Goal: Task Accomplishment & Management: Complete application form

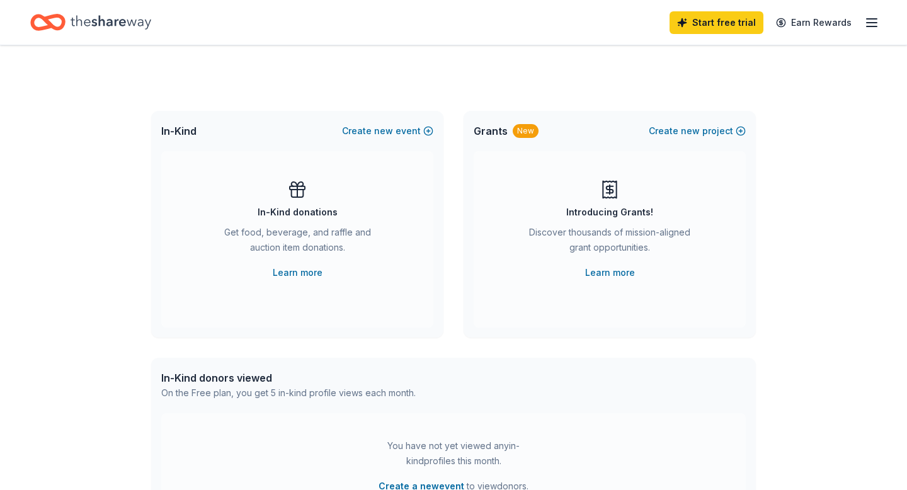
click at [870, 26] on line "button" at bounding box center [871, 26] width 10 height 0
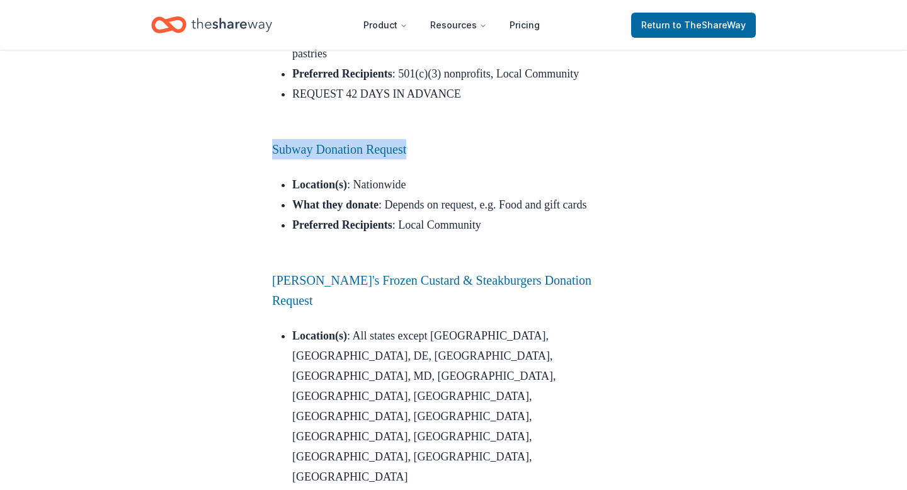
scroll to position [4306, 0]
click at [370, 142] on link "Subway Donation Request" at bounding box center [339, 149] width 134 height 14
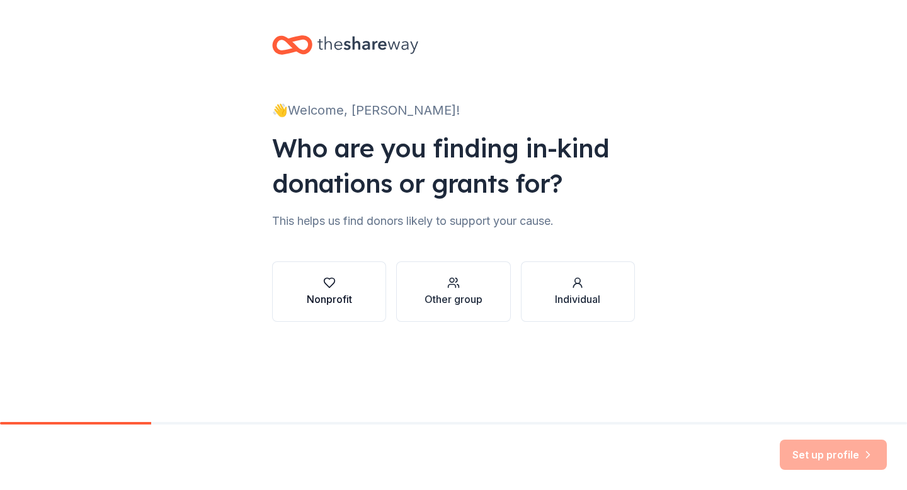
click at [344, 293] on div "Nonprofit" at bounding box center [329, 299] width 45 height 15
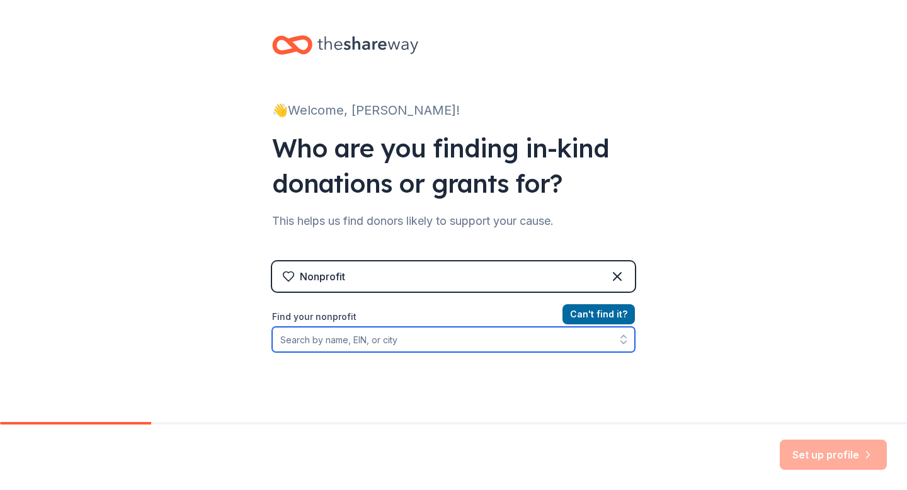
click at [410, 334] on input "Find your nonprofit" at bounding box center [453, 339] width 363 height 25
paste input "[US_EMPLOYER_IDENTIFICATION_NUMBER]"
type input "[US_EMPLOYER_IDENTIFICATION_NUMBER]"
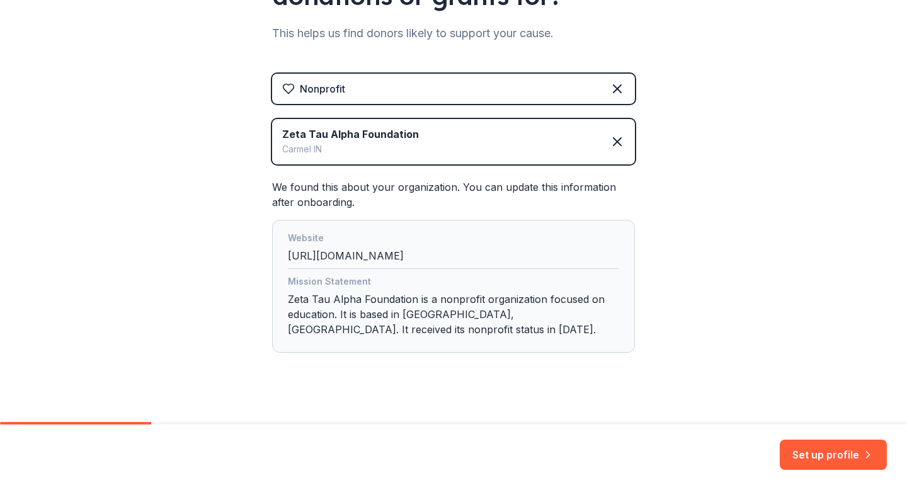
scroll to position [202, 0]
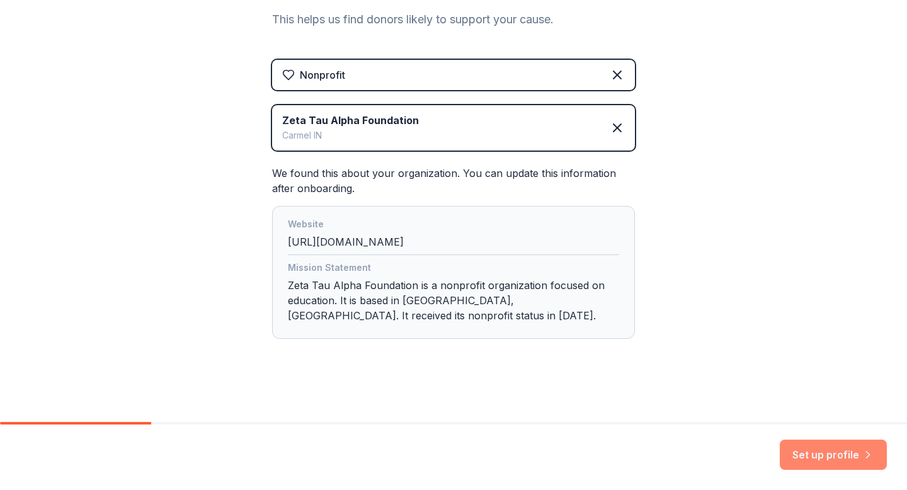
click at [821, 452] on button "Set up profile" at bounding box center [833, 455] width 107 height 30
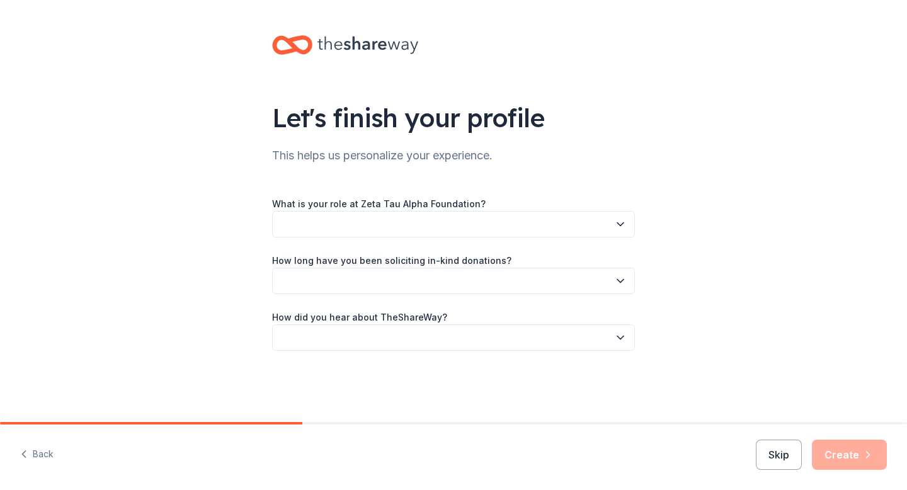
click at [576, 243] on div "What is your role at Zeta Tau Alpha Foundation? How long have you been soliciti…" at bounding box center [453, 273] width 363 height 155
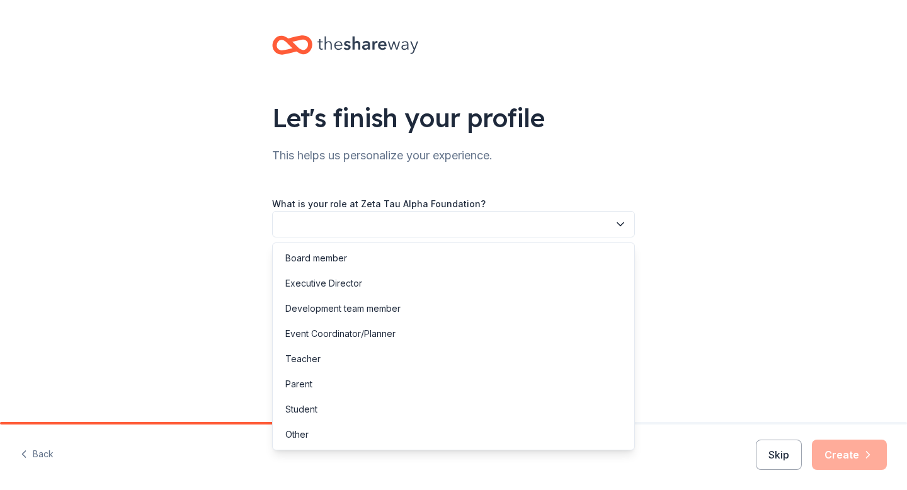
click at [574, 229] on button "button" at bounding box center [453, 224] width 363 height 26
click at [393, 410] on div "Student" at bounding box center [453, 409] width 356 height 25
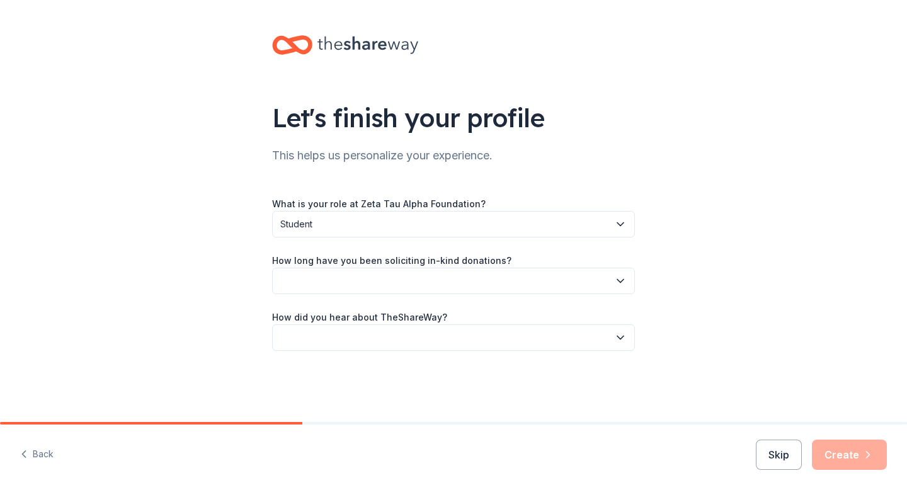
click at [377, 288] on button "button" at bounding box center [453, 281] width 363 height 26
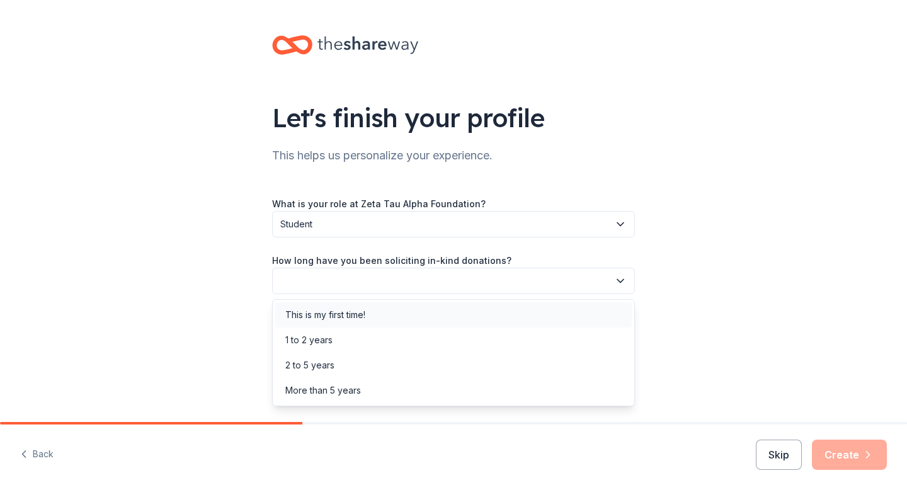
click at [355, 315] on div "This is my first time!" at bounding box center [325, 314] width 80 height 15
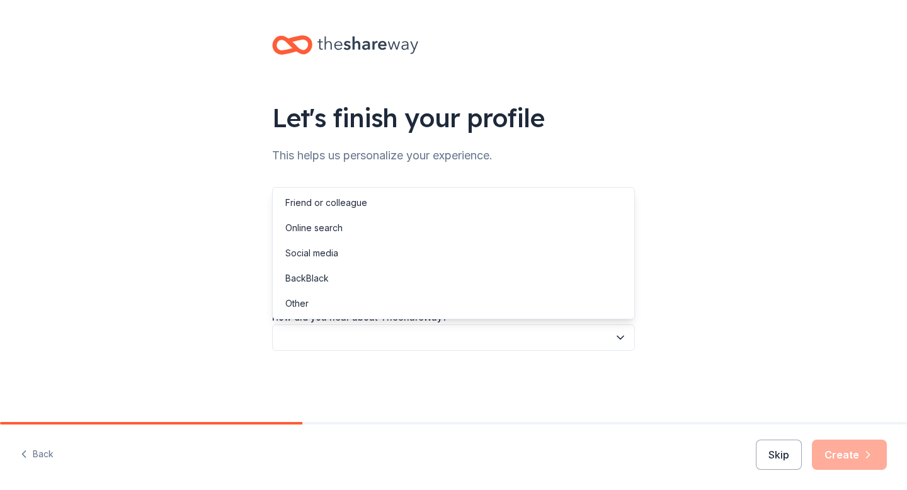
click at [361, 334] on button "button" at bounding box center [453, 337] width 363 height 26
click at [344, 233] on div "Online search" at bounding box center [453, 227] width 356 height 25
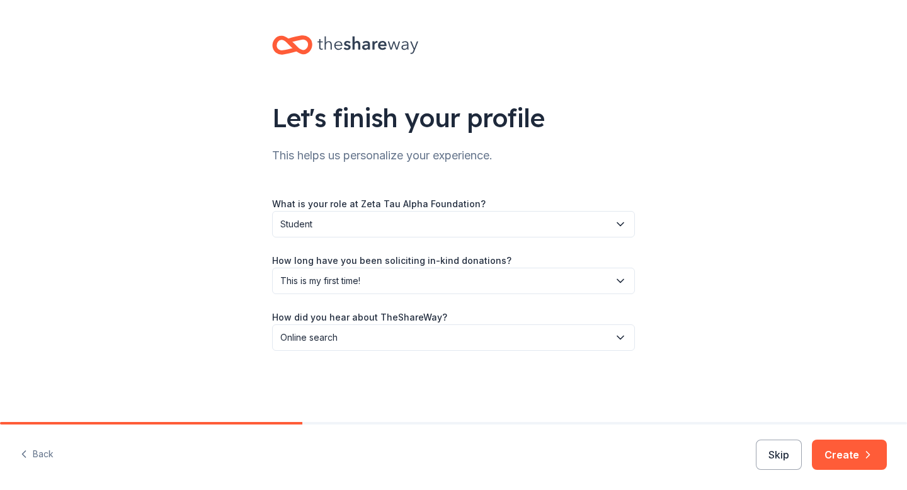
click at [862, 448] on button "Create" at bounding box center [849, 455] width 75 height 30
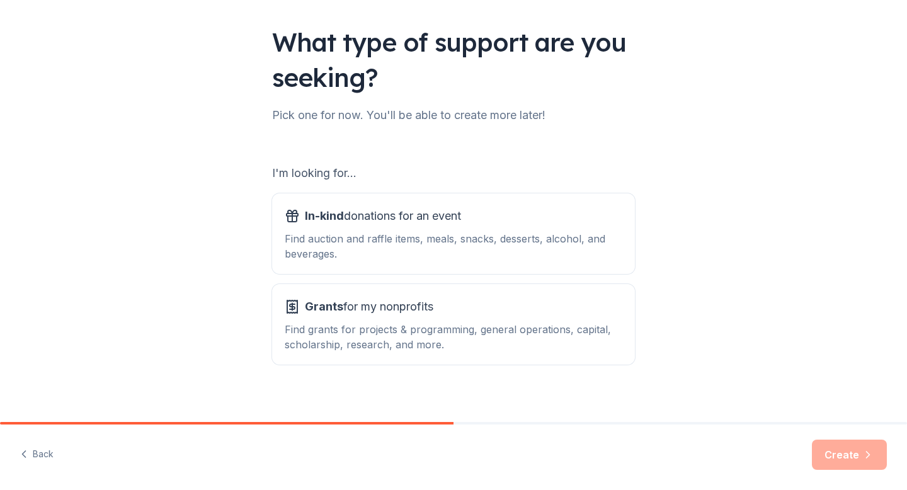
scroll to position [86, 0]
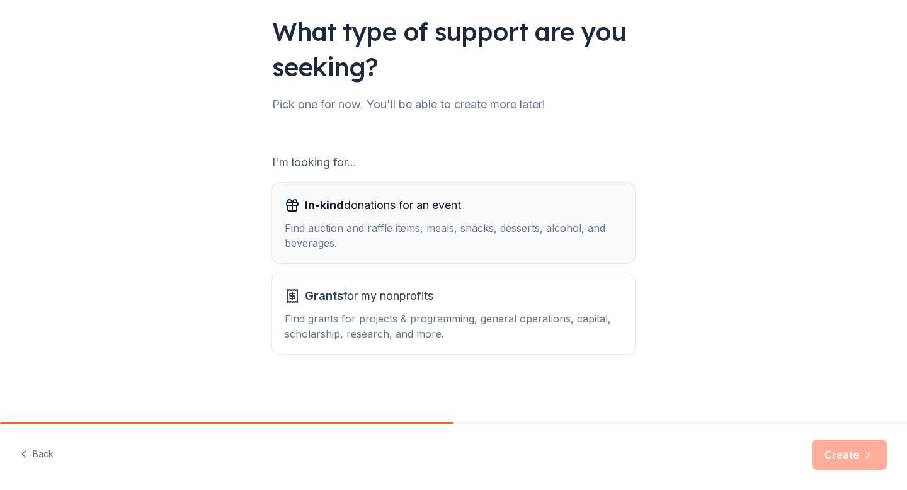
click at [515, 205] on div "In-kind donations for an event" at bounding box center [454, 205] width 338 height 20
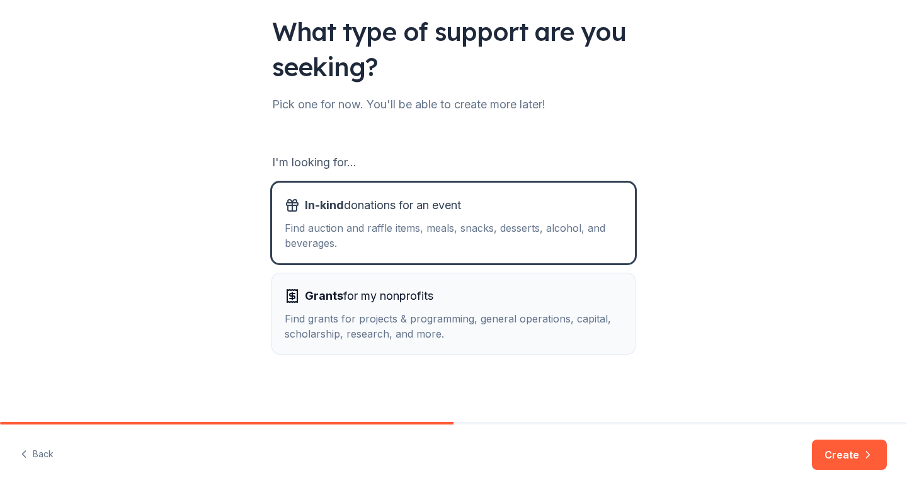
click at [524, 311] on div "Find grants for projects & programming, general operations, capital, scholarshi…" at bounding box center [454, 326] width 338 height 30
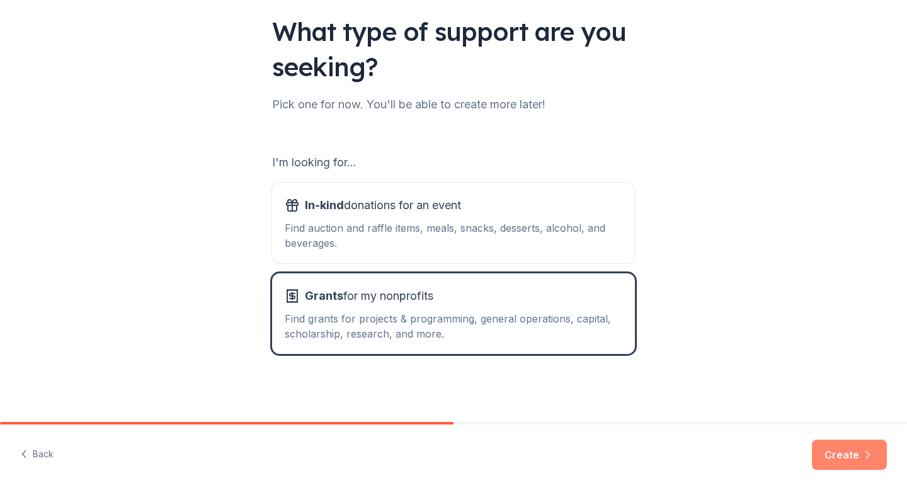
click at [859, 455] on button "Create" at bounding box center [849, 455] width 75 height 30
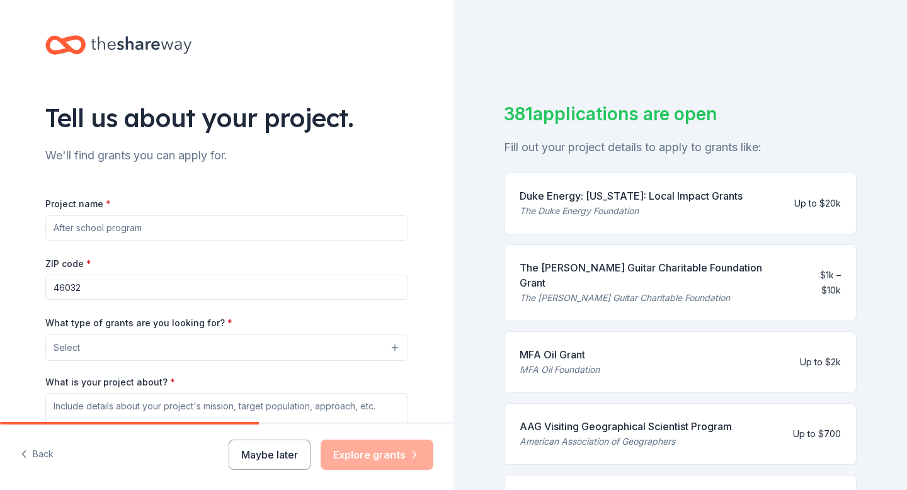
click at [229, 234] on input "Project name *" at bounding box center [226, 227] width 363 height 25
type input "Think Pink Week"
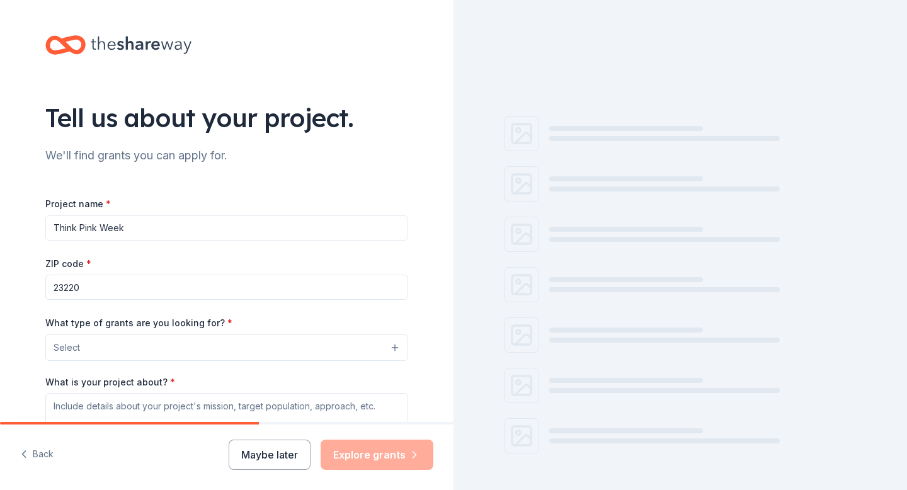
type input "23220"
click at [81, 335] on button "Select" at bounding box center [226, 347] width 363 height 26
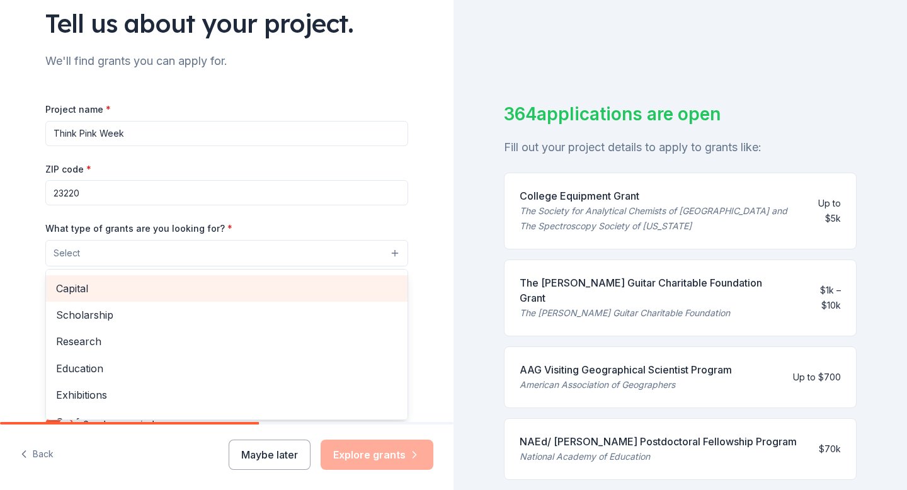
scroll to position [87, 0]
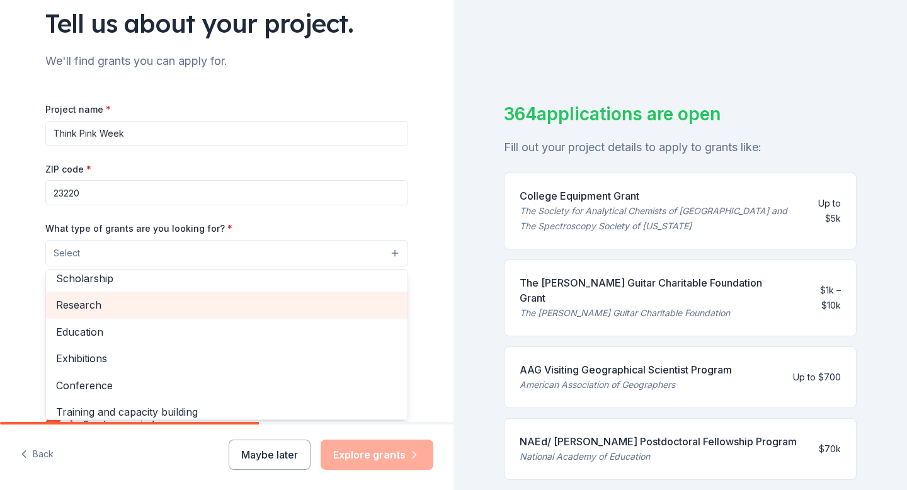
click at [152, 296] on div "Research" at bounding box center [226, 305] width 361 height 26
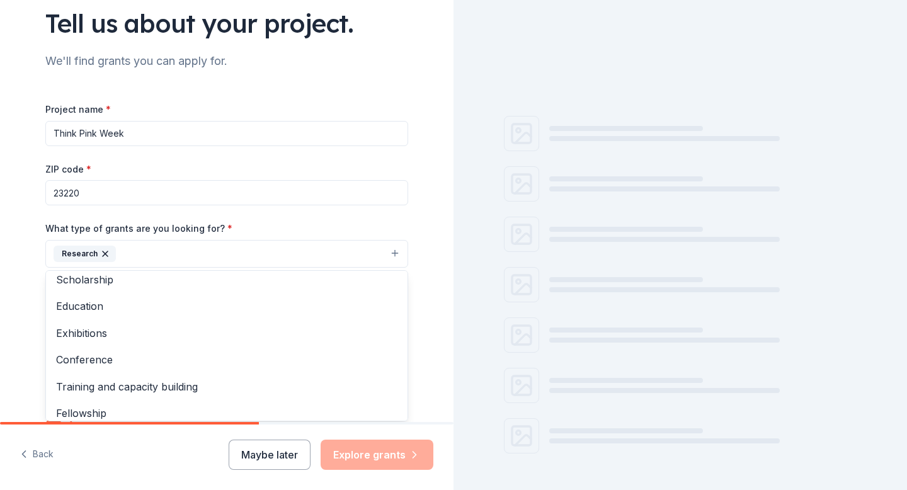
click at [0, 307] on div "Tell us about your project. We'll find grants you can apply for. Project name *…" at bounding box center [226, 207] width 453 height 603
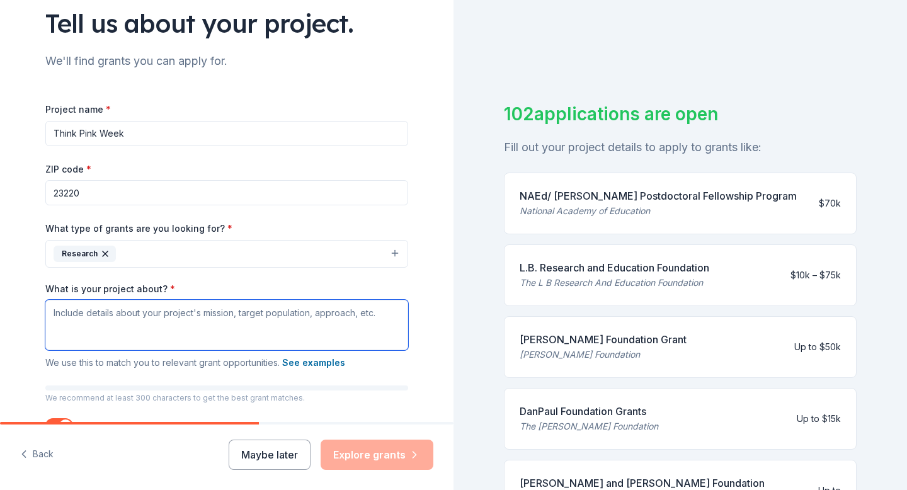
click at [133, 313] on textarea "What is your project about? *" at bounding box center [226, 325] width 363 height 50
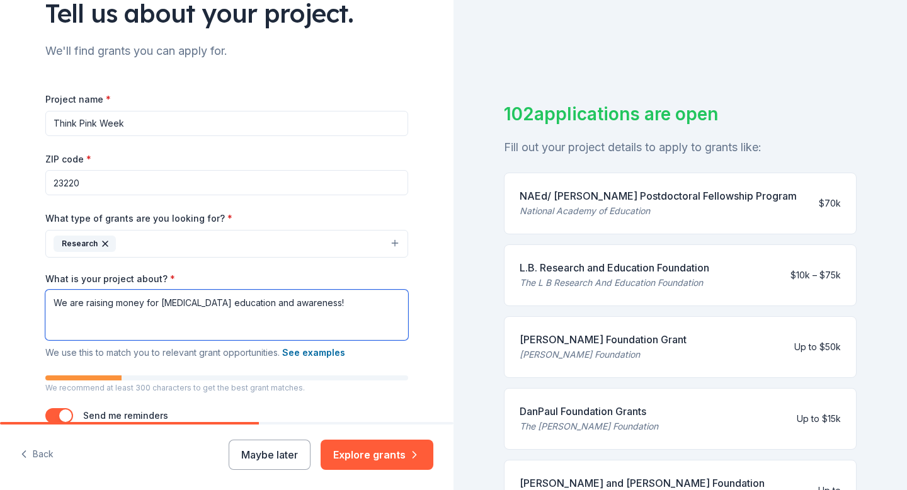
scroll to position [181, 0]
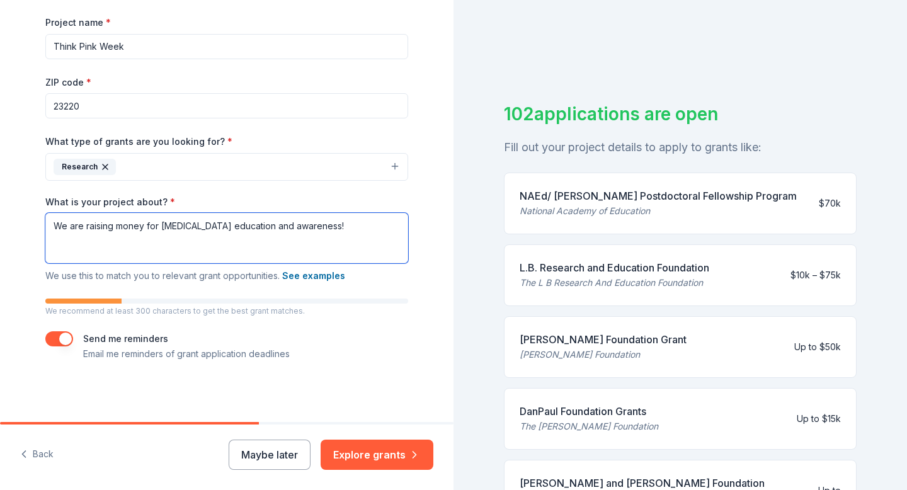
type textarea "We are raising money for [MEDICAL_DATA] education and awareness!"
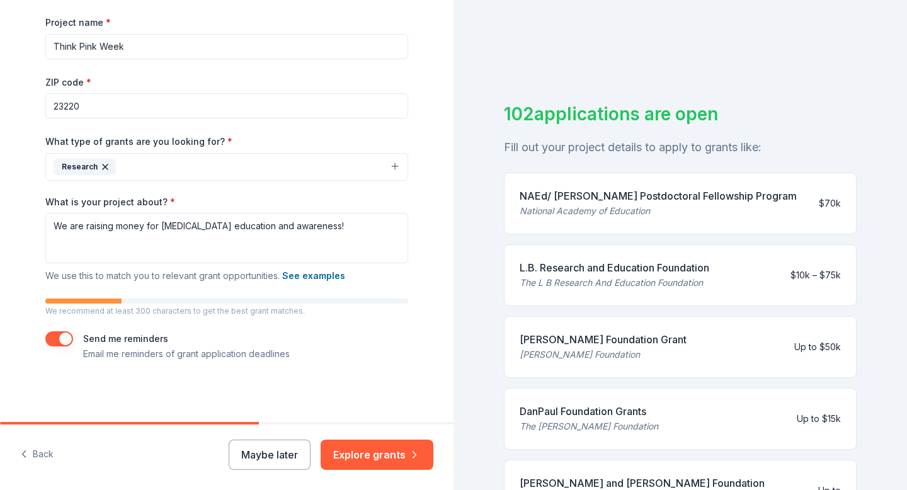
click at [54, 345] on button "button" at bounding box center [59, 338] width 28 height 15
click at [365, 451] on button "Explore grants" at bounding box center [377, 455] width 113 height 30
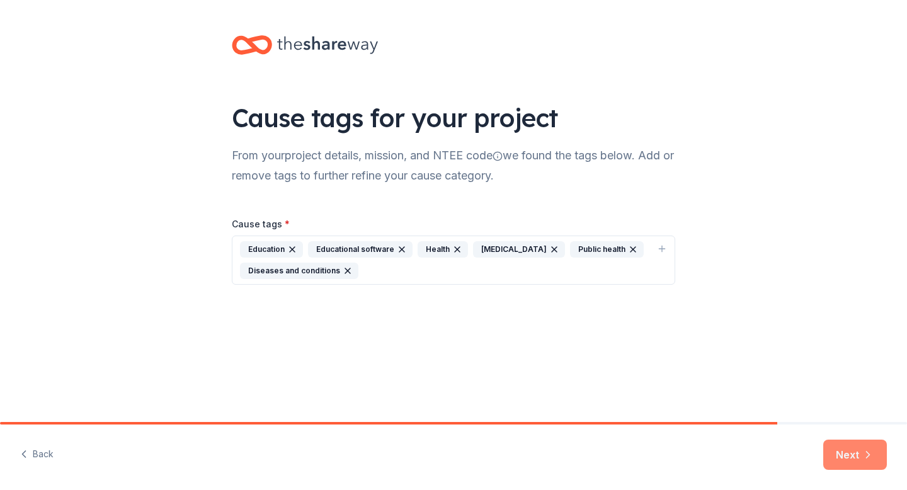
click at [853, 452] on button "Next" at bounding box center [855, 455] width 64 height 30
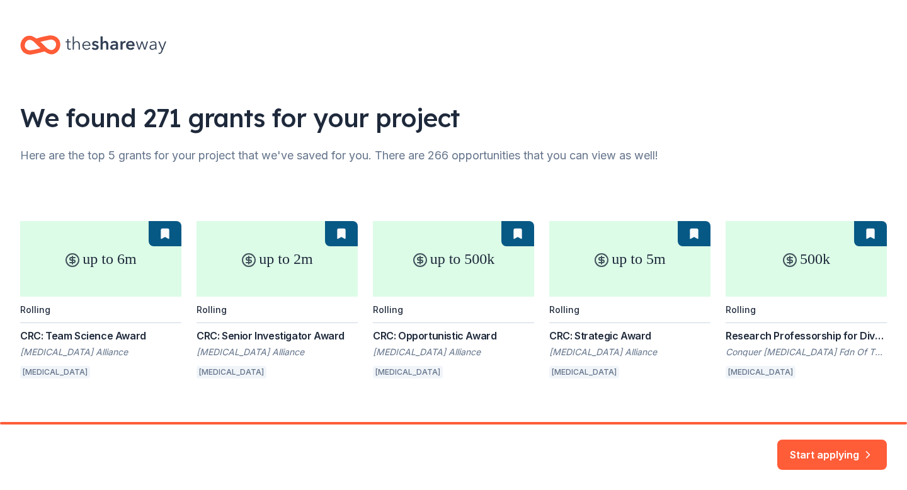
click at [821, 463] on div "Start applying" at bounding box center [832, 455] width 110 height 30
click at [810, 453] on button "Start applying" at bounding box center [832, 447] width 110 height 30
click at [844, 452] on div "Start applying" at bounding box center [832, 455] width 110 height 30
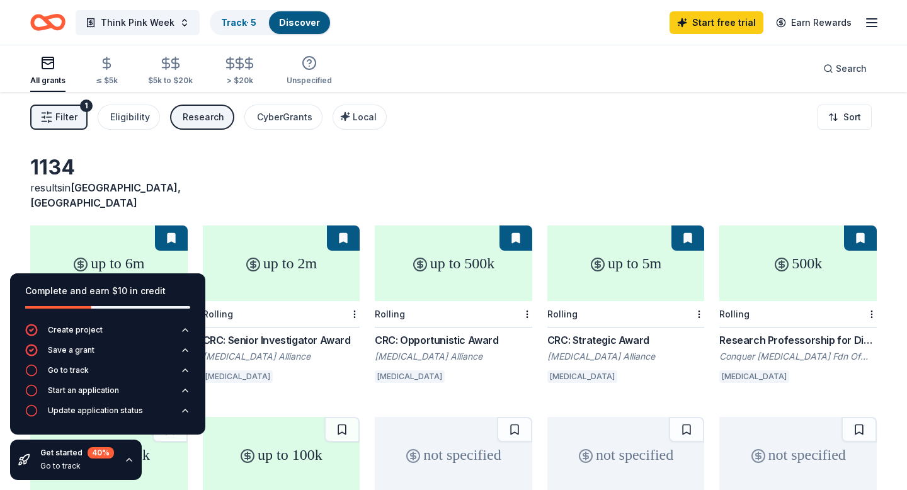
click at [186, 108] on button "Research" at bounding box center [202, 117] width 64 height 25
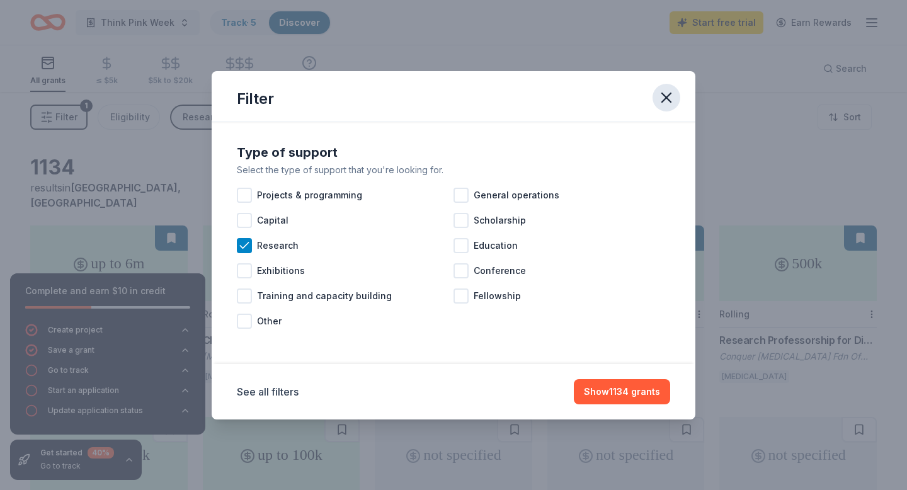
click at [674, 103] on icon "button" at bounding box center [666, 98] width 18 height 18
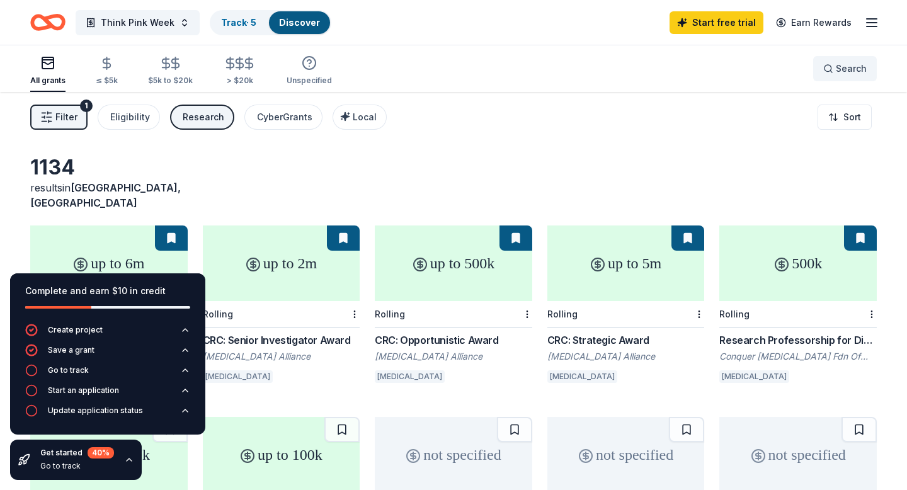
click at [868, 65] on button "Search" at bounding box center [845, 68] width 64 height 25
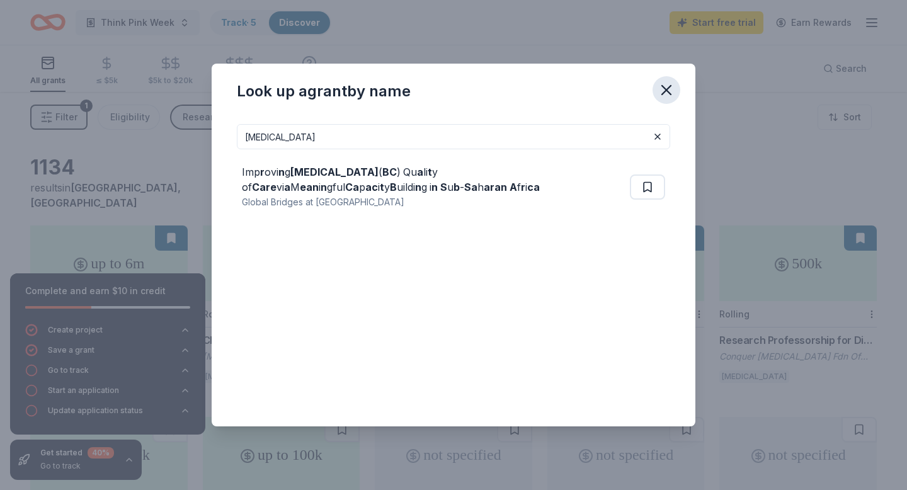
type input "[MEDICAL_DATA]"
click at [659, 93] on icon "button" at bounding box center [666, 90] width 18 height 18
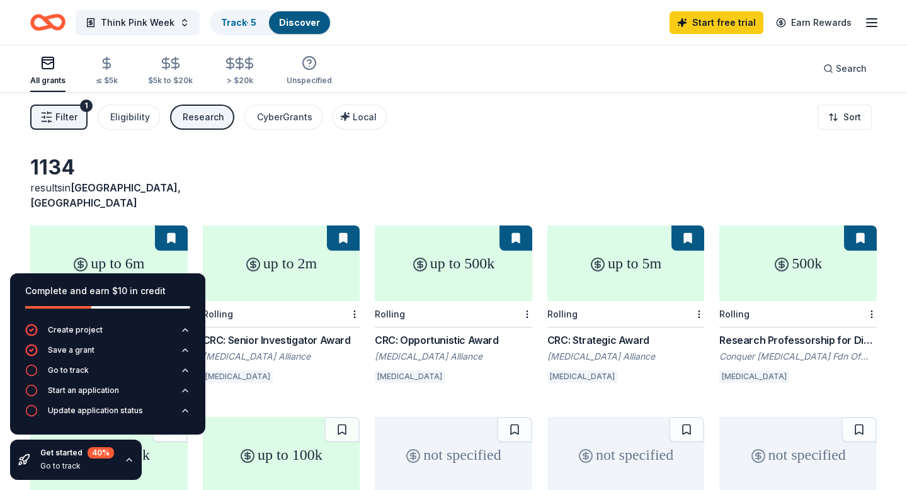
click at [206, 118] on div "Research" at bounding box center [204, 117] width 42 height 15
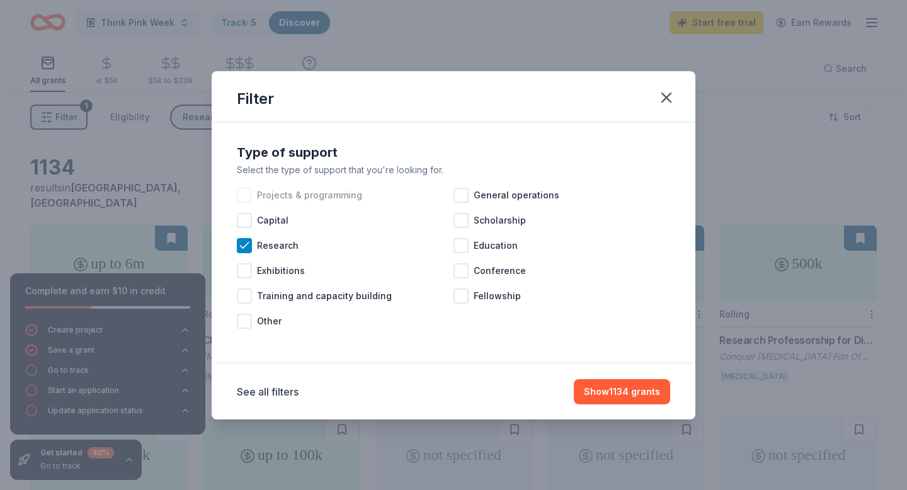
click at [260, 201] on span "Projects & programming" at bounding box center [309, 195] width 105 height 15
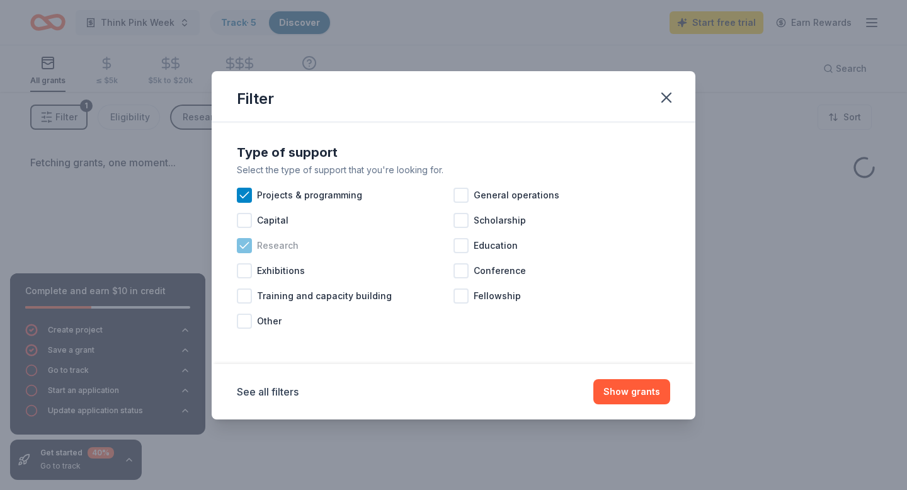
click at [244, 244] on icon at bounding box center [244, 245] width 13 height 13
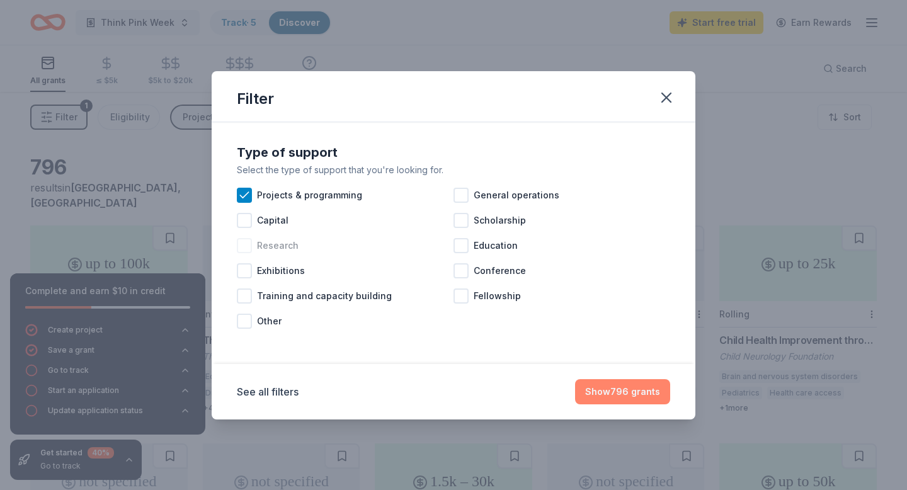
click at [628, 390] on button "Show 796 grants" at bounding box center [622, 391] width 95 height 25
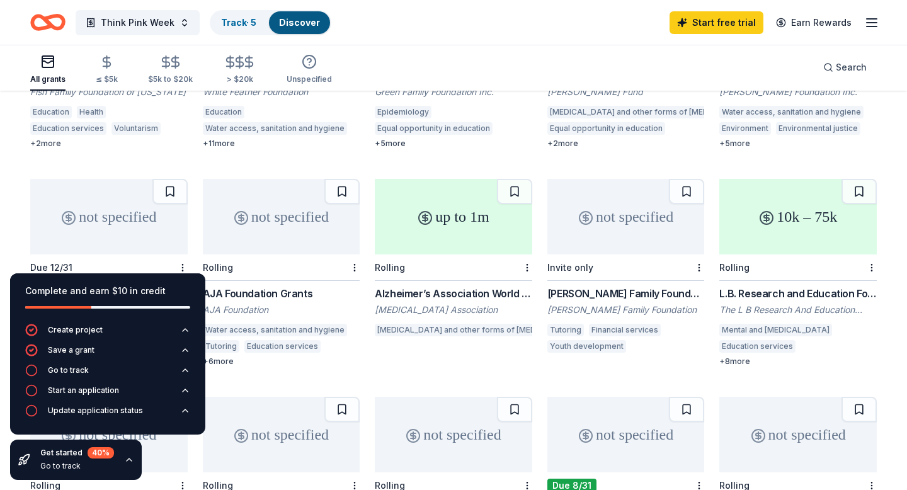
scroll to position [601, 0]
